Goal: Information Seeking & Learning: Learn about a topic

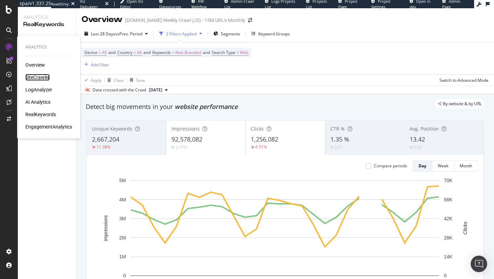
click at [42, 78] on div "SiteCrawler" at bounding box center [37, 77] width 24 height 7
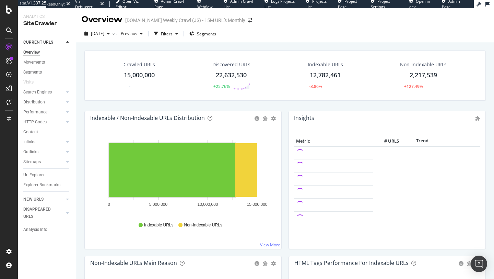
scroll to position [81, 0]
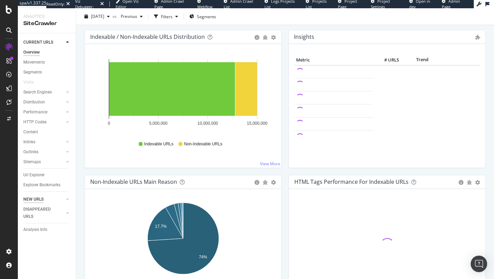
click at [36, 200] on div "NEW URLS" at bounding box center [33, 199] width 20 height 7
drag, startPoint x: 36, startPoint y: 200, endPoint x: 30, endPoint y: 170, distance: 31.6
click at [42, 183] on div "CURRENT URLS Overview Movements Segments Visits Search Engines Top Charts Segme…" at bounding box center [47, 155] width 58 height 245
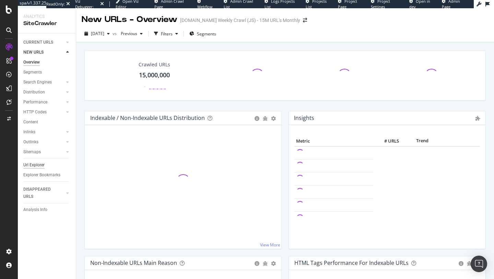
click at [36, 164] on div "Url Explorer" at bounding box center [33, 164] width 21 height 7
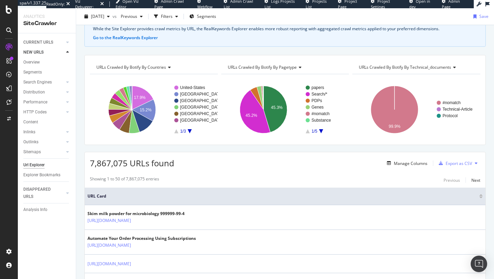
scroll to position [62, 0]
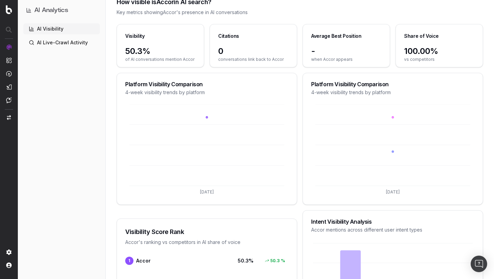
scroll to position [145, 0]
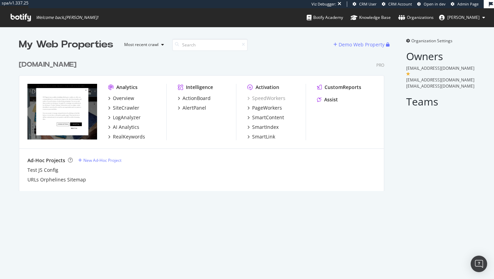
scroll to position [139, 371]
click at [126, 125] on div "AI Analytics" at bounding box center [126, 127] width 26 height 7
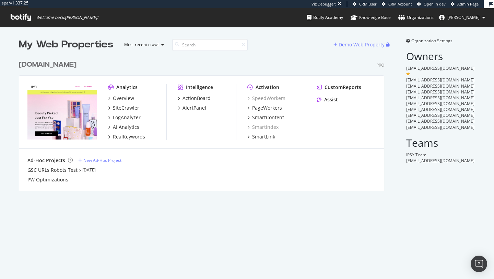
scroll to position [139, 371]
click at [129, 127] on div "AI Analytics" at bounding box center [126, 127] width 26 height 7
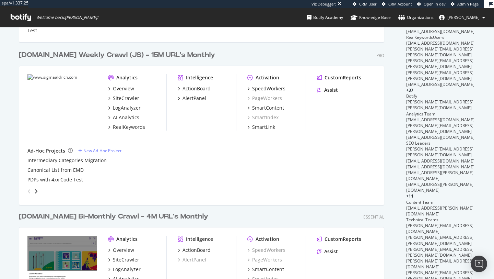
scroll to position [152, 0]
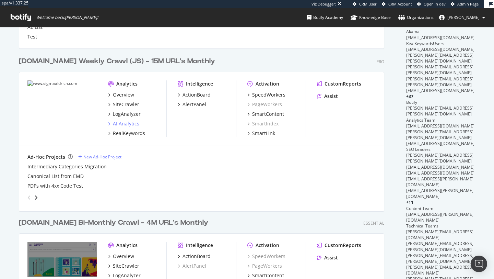
click at [129, 122] on div "AI Analytics" at bounding box center [126, 123] width 26 height 7
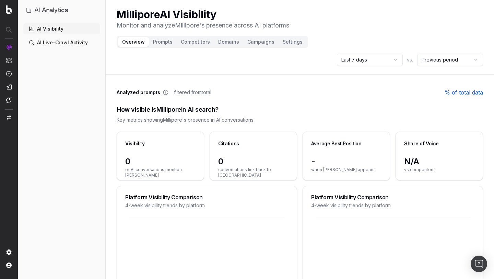
click at [64, 82] on div "AI Visibility AI Live-Crawl Activity" at bounding box center [61, 149] width 77 height 253
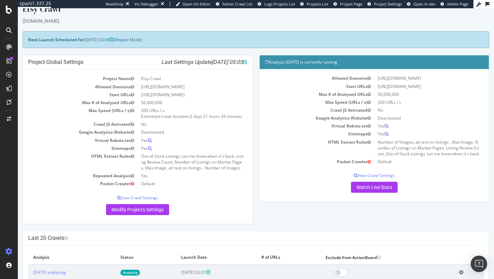
scroll to position [11, 0]
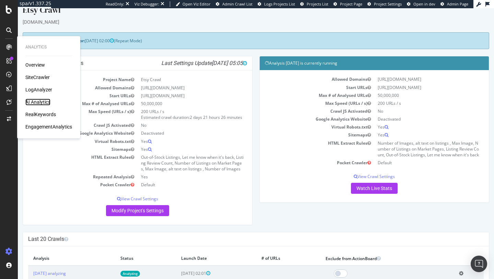
click at [40, 100] on div "AI Analytics" at bounding box center [37, 101] width 25 height 7
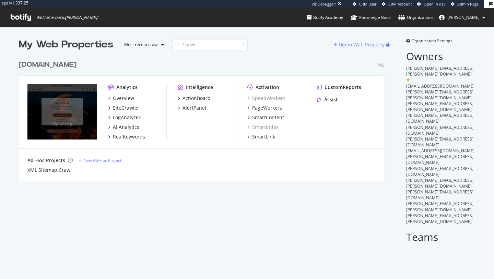
scroll to position [130, 371]
click at [117, 124] on div "AI Analytics" at bounding box center [126, 127] width 26 height 7
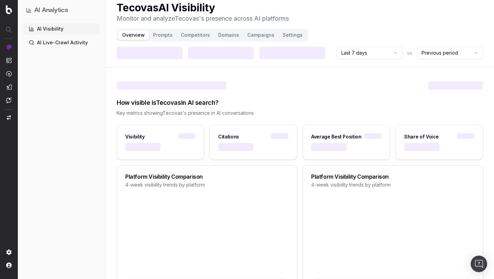
scroll to position [10, 0]
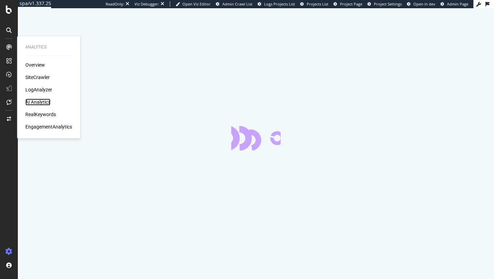
click at [39, 102] on div "AI Analytics" at bounding box center [37, 101] width 25 height 7
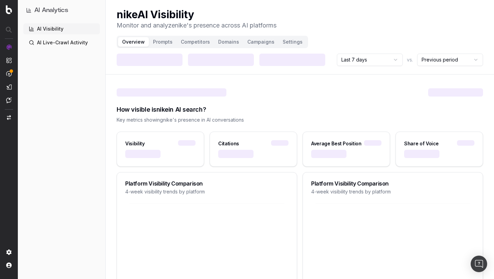
click at [128, 2] on header "nike AI Visibility Monitor and analyze nike 's presence across AI platforms Ove…" at bounding box center [300, 37] width 388 height 74
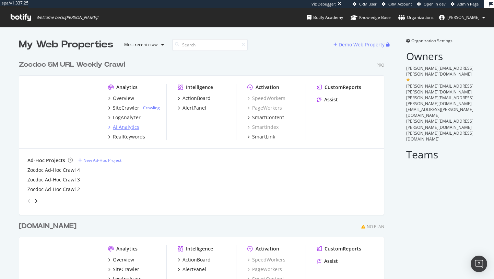
click at [124, 128] on div "AI Analytics" at bounding box center [126, 127] width 26 height 7
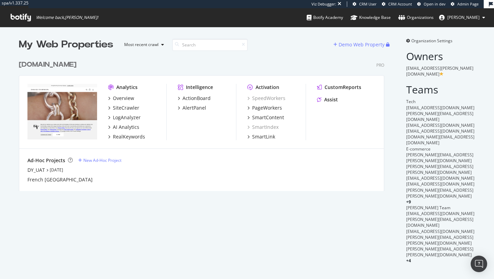
scroll to position [139, 371]
click at [121, 126] on div "AI Analytics" at bounding box center [126, 127] width 26 height 7
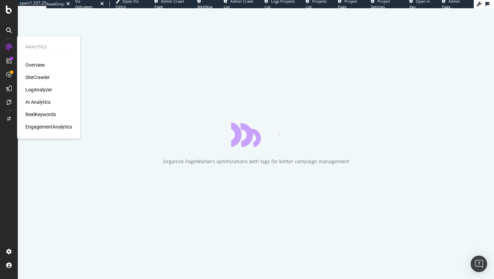
click at [36, 99] on div "AI Analytics" at bounding box center [37, 101] width 25 height 7
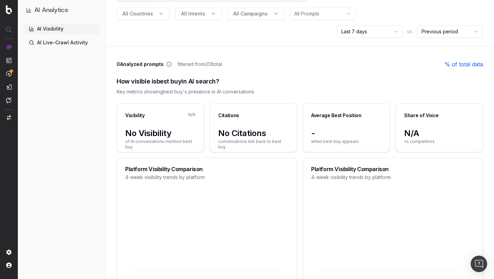
scroll to position [46, 0]
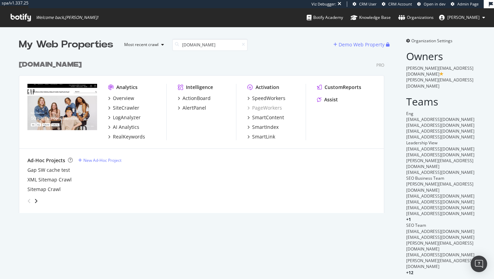
scroll to position [161, 371]
type input "[DOMAIN_NAME]"
click at [124, 127] on div "AI Analytics" at bounding box center [126, 127] width 26 height 7
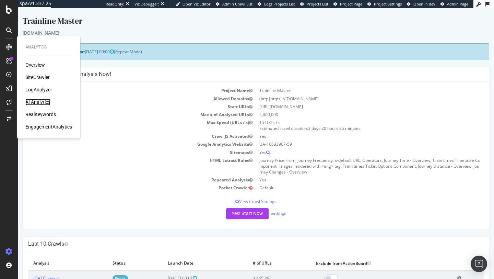
click at [36, 102] on div "AI Analytics" at bounding box center [37, 101] width 25 height 7
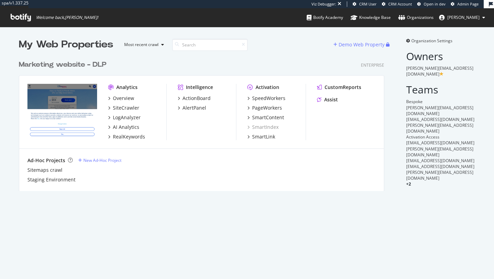
scroll to position [139, 371]
click at [131, 128] on div "AI Analytics" at bounding box center [126, 127] width 26 height 7
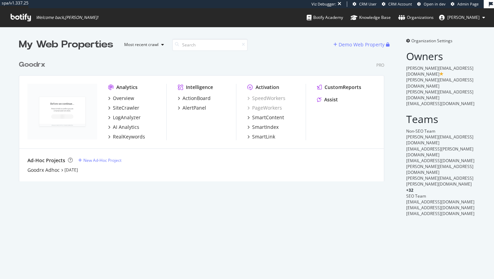
scroll to position [130, 371]
click at [125, 127] on div "AI Analytics" at bounding box center [126, 127] width 26 height 7
